Goal: Task Accomplishment & Management: Use online tool/utility

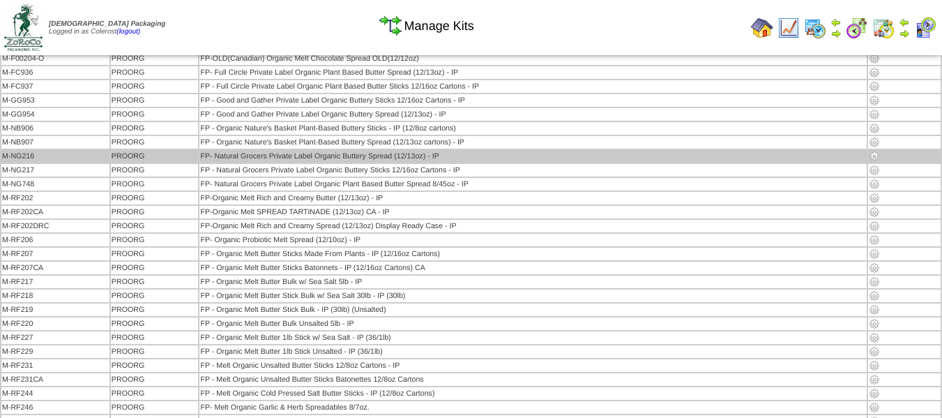
scroll to position [209, 0]
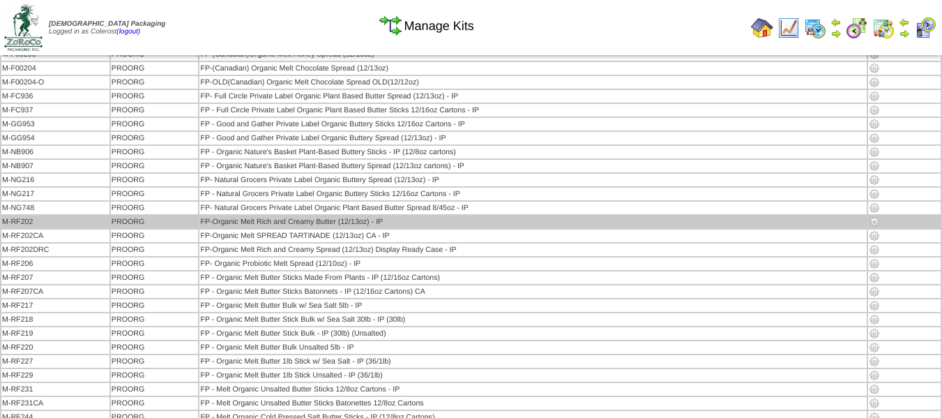
click at [877, 222] on img at bounding box center [874, 221] width 11 height 11
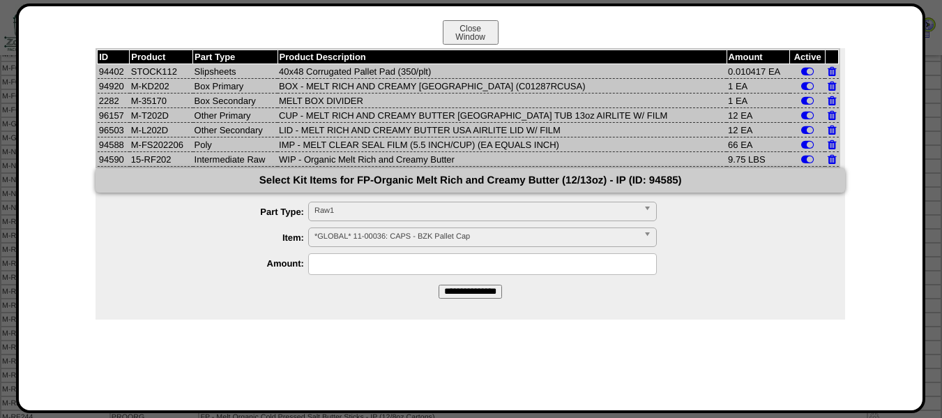
drag, startPoint x: 486, startPoint y: 33, endPoint x: 568, endPoint y: 417, distance: 392.9
click at [486, 33] on button "Close Window" at bounding box center [471, 32] width 56 height 24
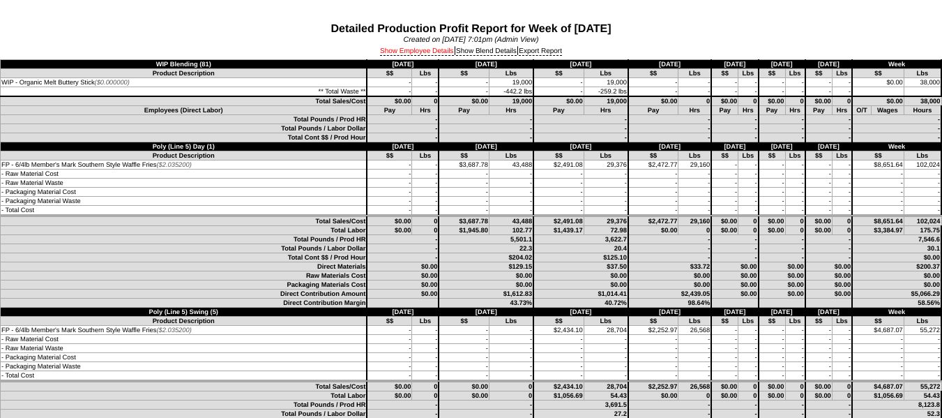
click at [431, 50] on link "Show Employee Details" at bounding box center [417, 51] width 74 height 8
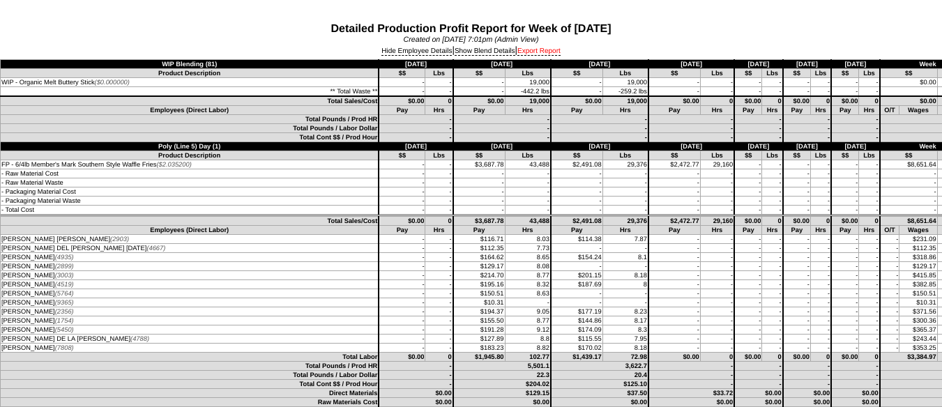
click at [542, 54] on link "Export Report" at bounding box center [538, 51] width 43 height 8
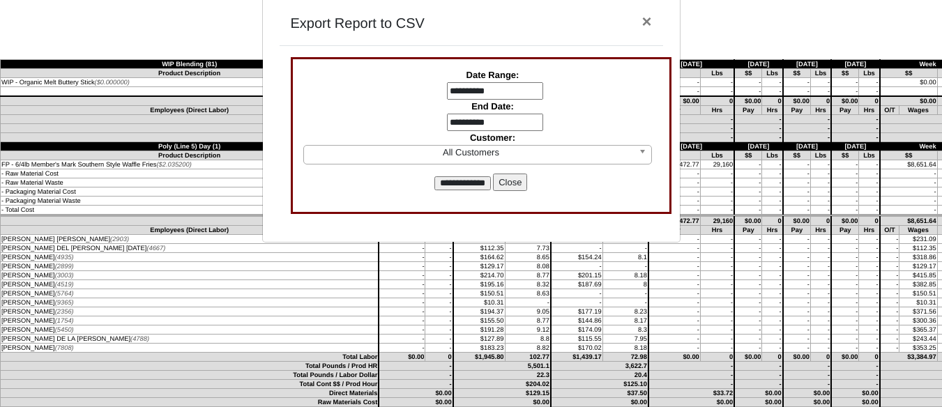
click at [467, 96] on input "**********" at bounding box center [495, 91] width 96 height 18
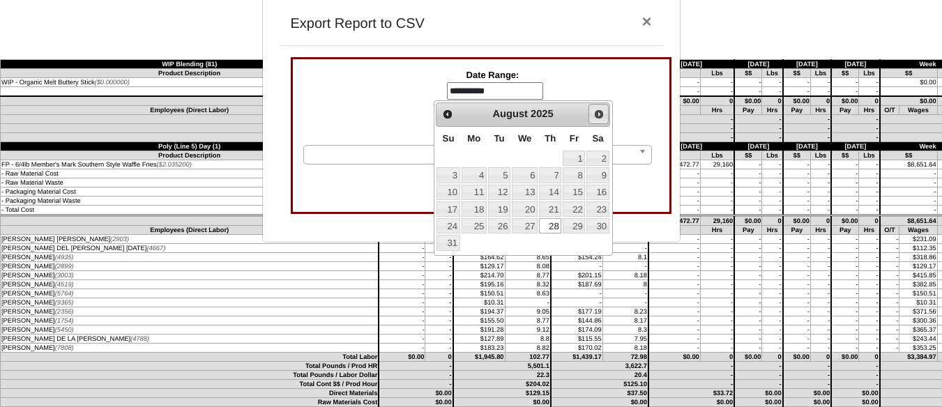
click at [596, 116] on span "Next" at bounding box center [598, 114] width 11 height 11
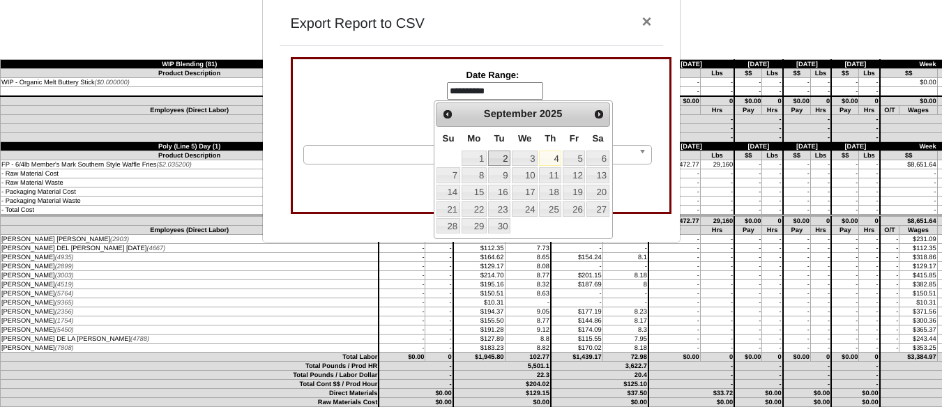
drag, startPoint x: 496, startPoint y: 154, endPoint x: 485, endPoint y: 136, distance: 21.3
click at [497, 154] on link "2" at bounding box center [499, 158] width 22 height 15
type input "**********"
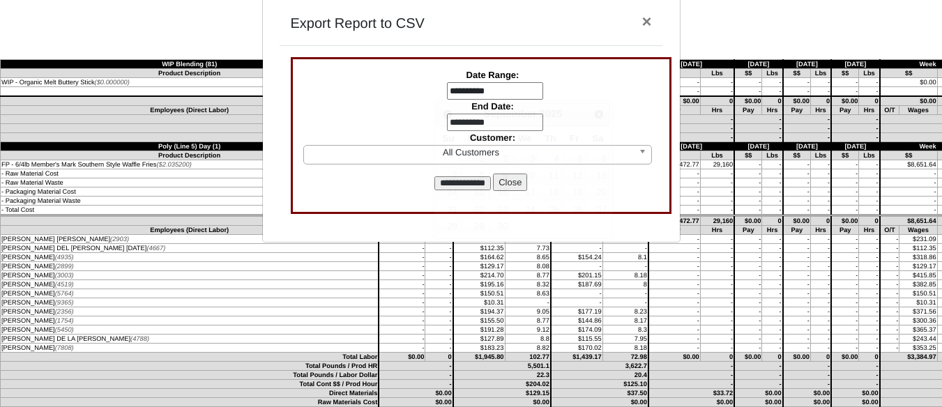
click at [473, 114] on input "**********" at bounding box center [495, 123] width 96 height 18
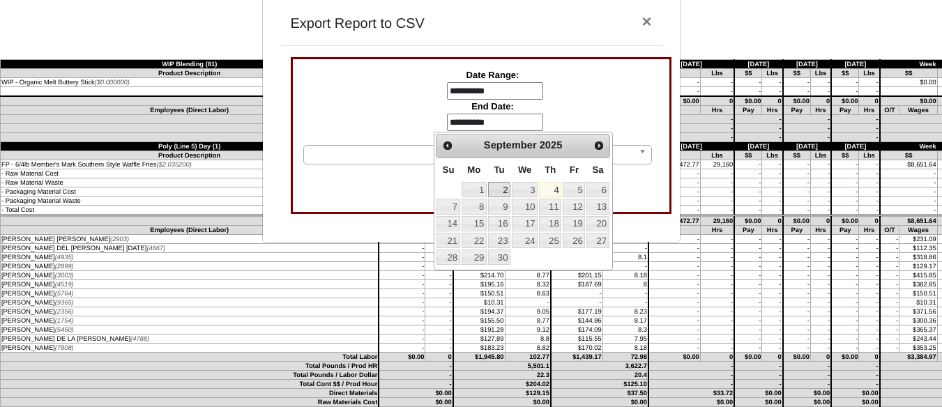
click at [496, 188] on link "2" at bounding box center [499, 189] width 22 height 15
type input "**********"
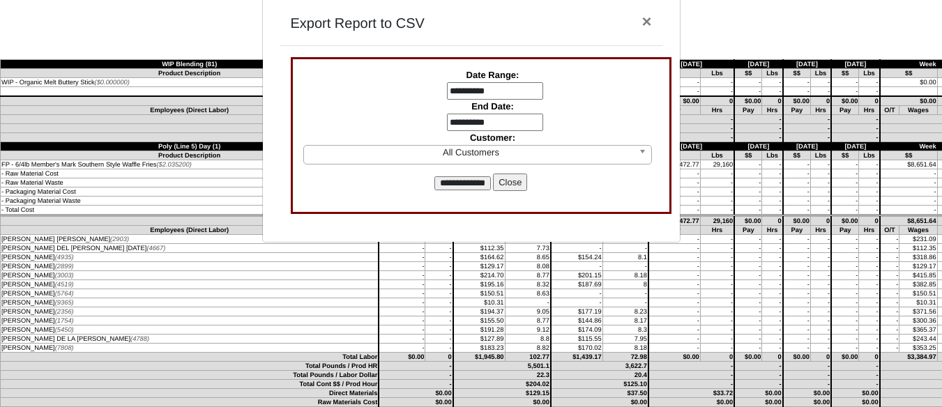
click at [462, 176] on input "**********" at bounding box center [462, 183] width 56 height 14
click at [524, 183] on button "Close" at bounding box center [510, 183] width 34 height 18
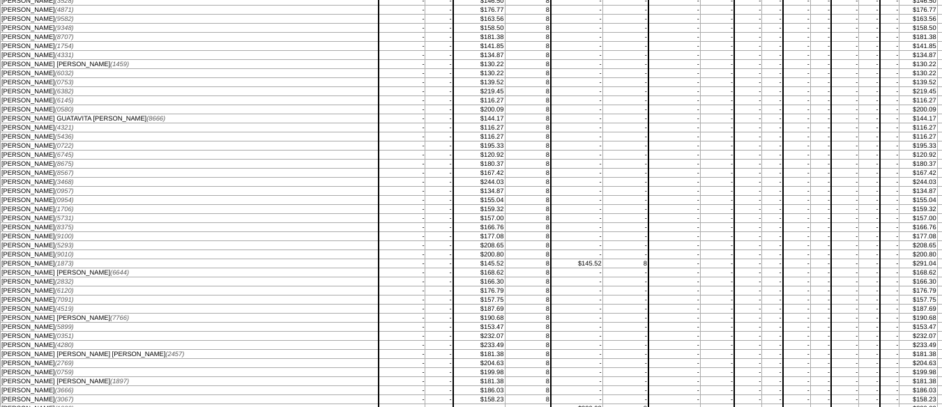
scroll to position [6136, 0]
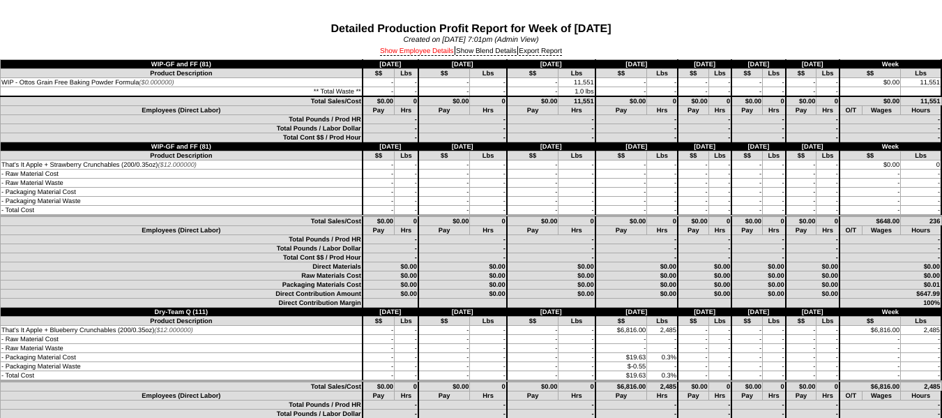
click at [406, 52] on link "Show Employee Details" at bounding box center [417, 51] width 74 height 8
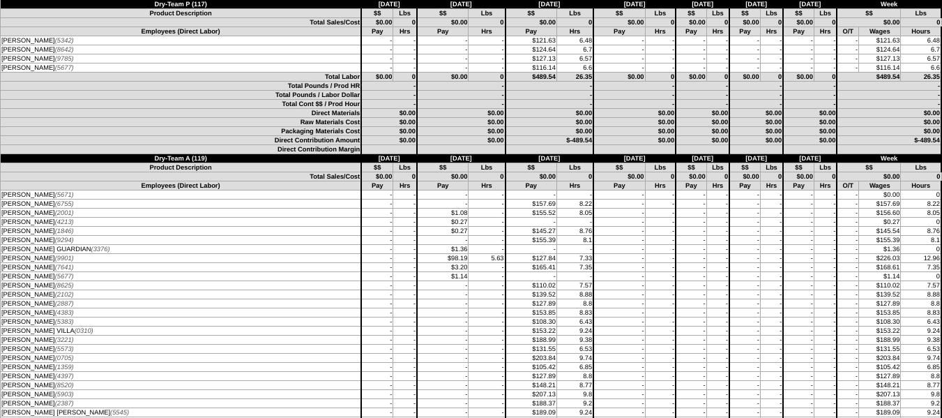
scroll to position [1883, 0]
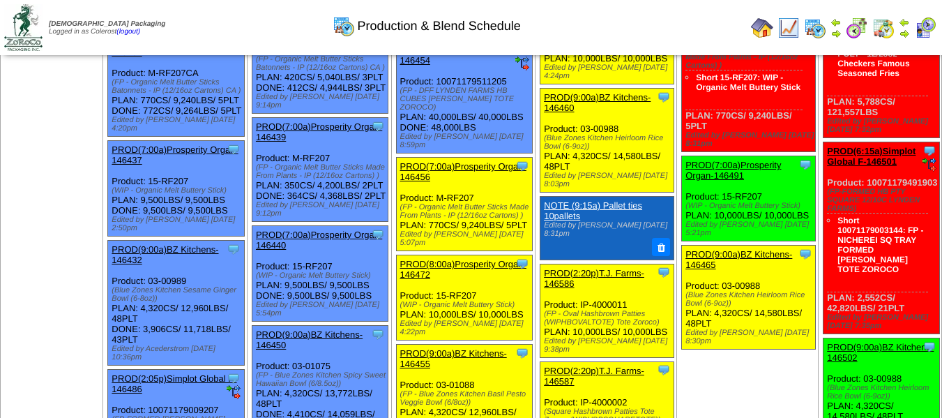
scroll to position [418, 0]
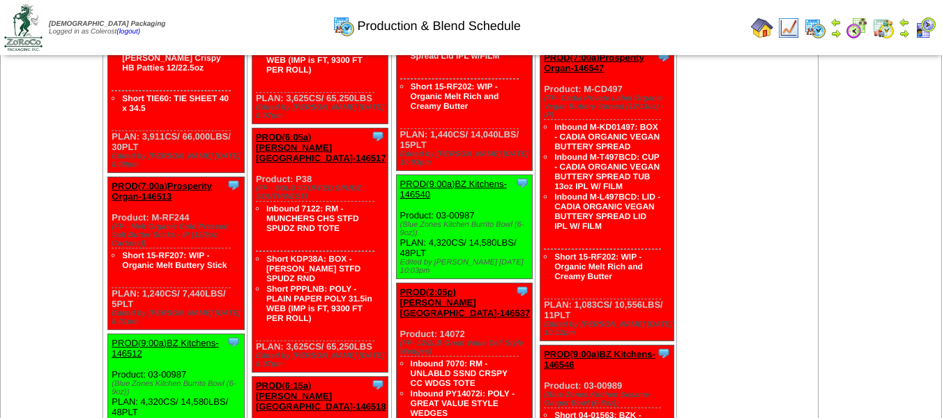
scroll to position [1813, 0]
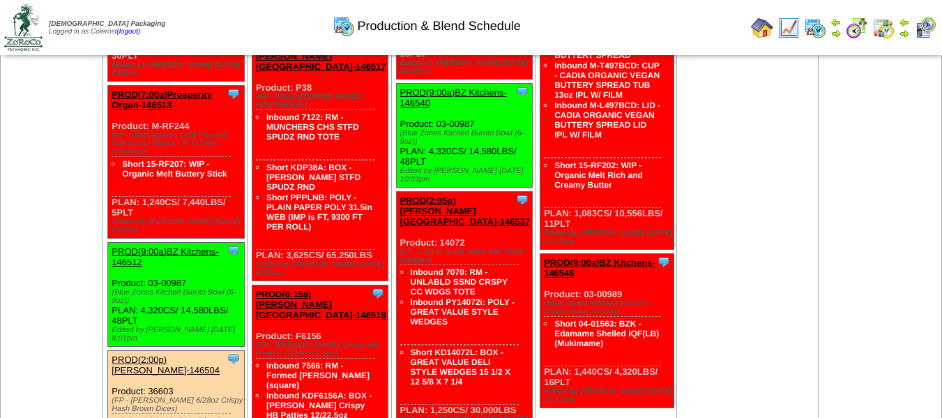
drag, startPoint x: 148, startPoint y: 153, endPoint x: 162, endPoint y: 162, distance: 17.6
click at [162, 162] on li "Short 15-RF207: WIP - Organic Melt Buttery Stick" at bounding box center [176, 168] width 109 height 20
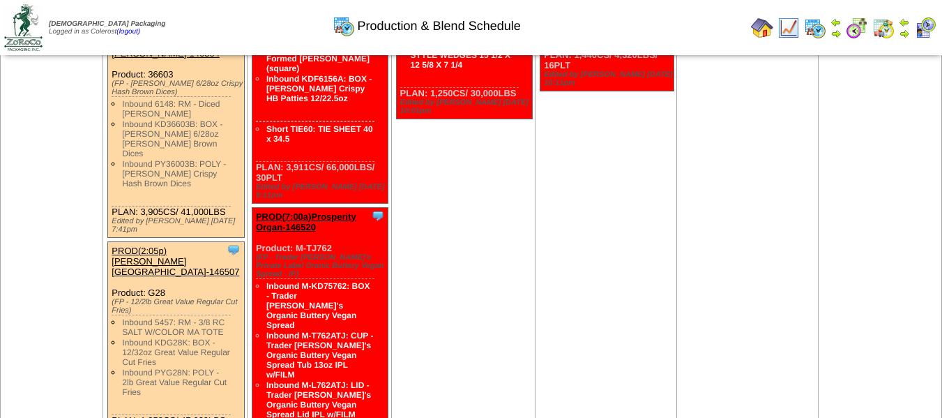
scroll to position [2092, 0]
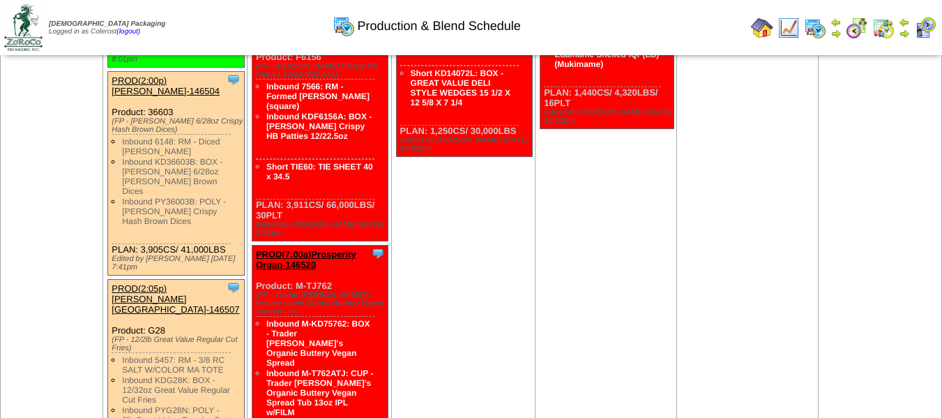
drag, startPoint x: 361, startPoint y: 250, endPoint x: 289, endPoint y: 247, distance: 71.2
click at [289, 247] on div "Clone Item PROD(7:00a)Prosperity Organ-146520 Prosperity Organic Foods Inc Sche…" at bounding box center [320, 405] width 136 height 321
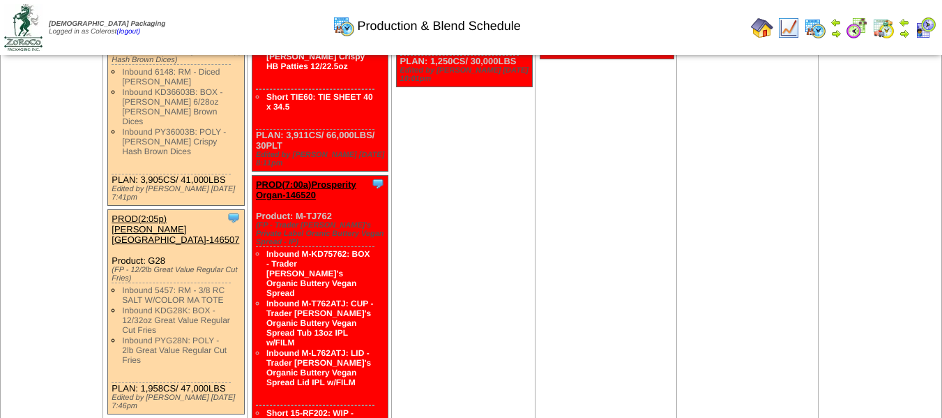
click at [484, 259] on td "Sep 10 [+] Print Clone Item PROD(6:05a)Lamb-Weston-146536 Lamb-Weston ScheduleI…" at bounding box center [463, 6] width 144 height 2194
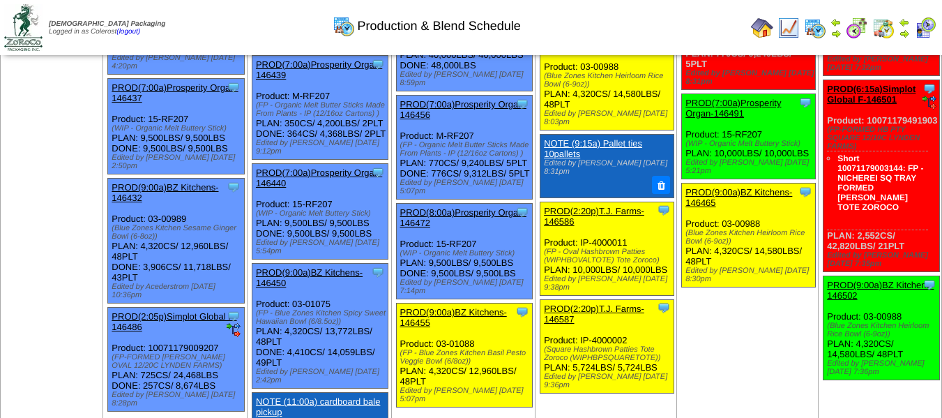
scroll to position [697, 0]
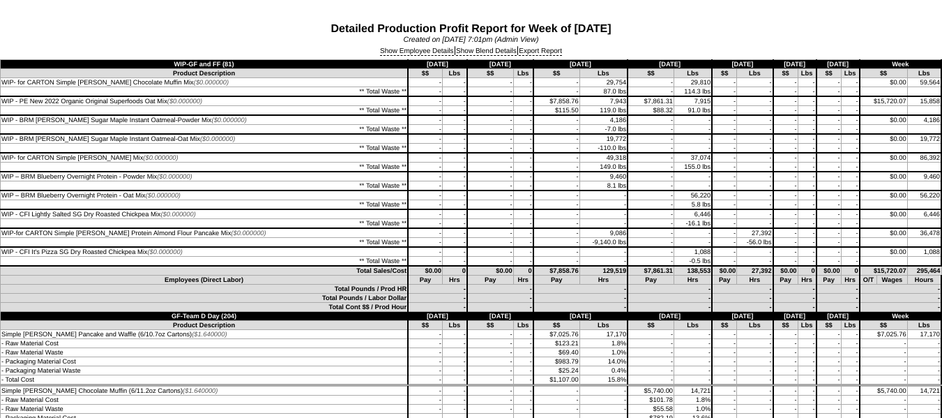
click at [422, 52] on link "Show Employee Details" at bounding box center [417, 51] width 74 height 8
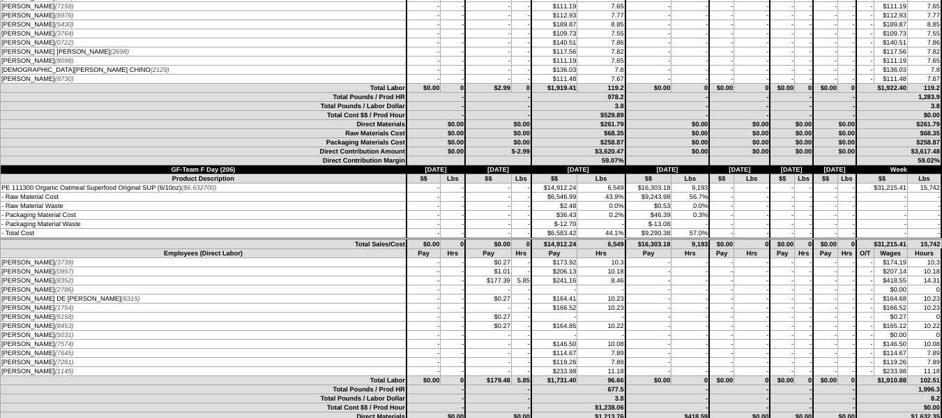
scroll to position [1046, 0]
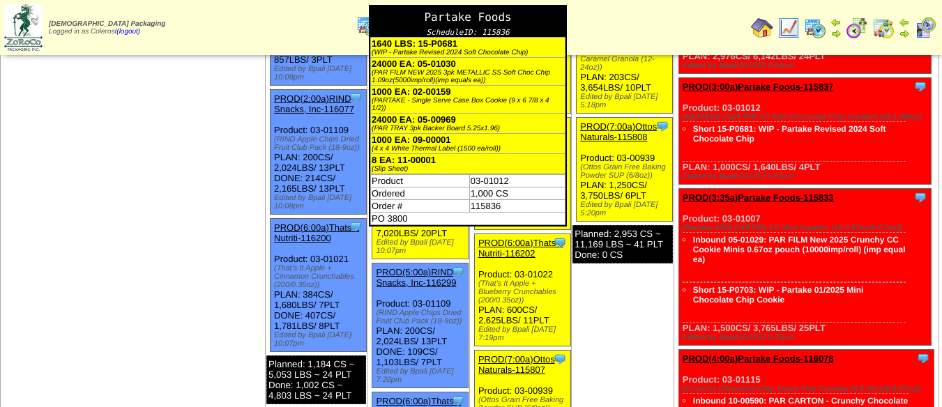
scroll to position [114, 0]
